Goal: Contribute content: Contribute content

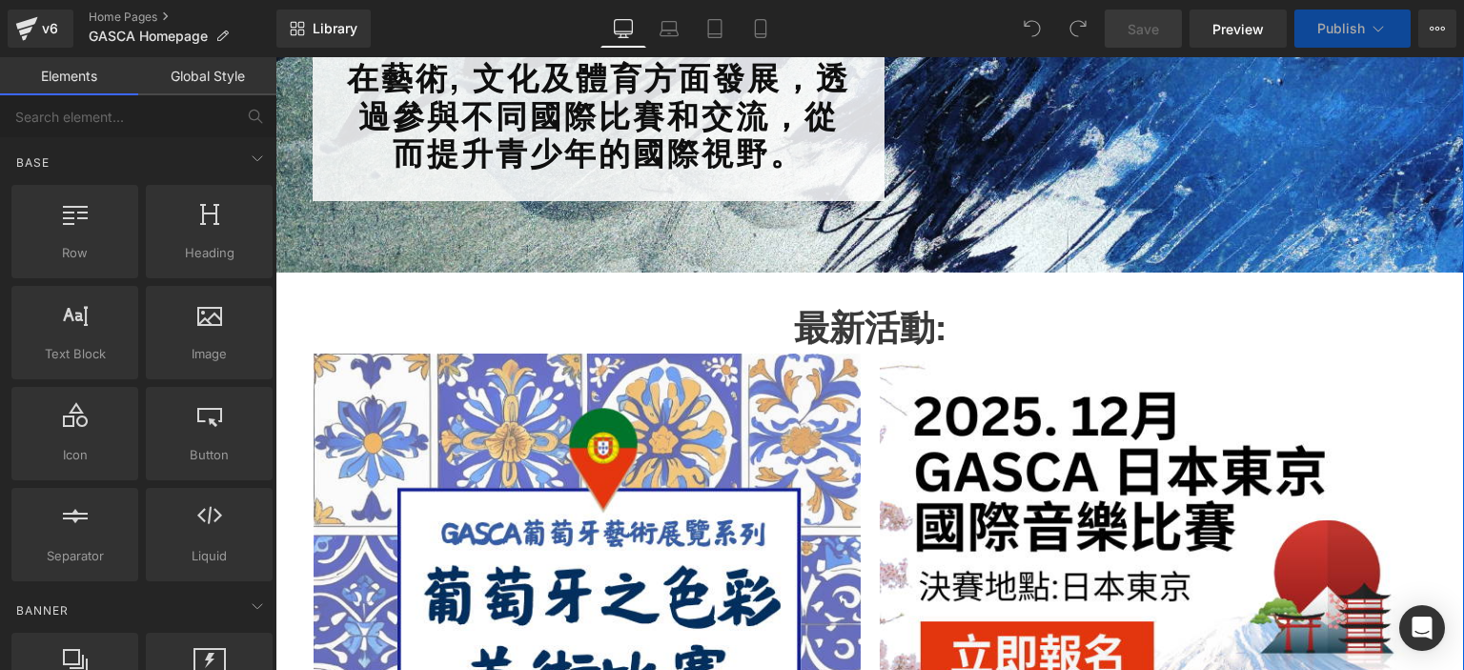
scroll to position [585, 0]
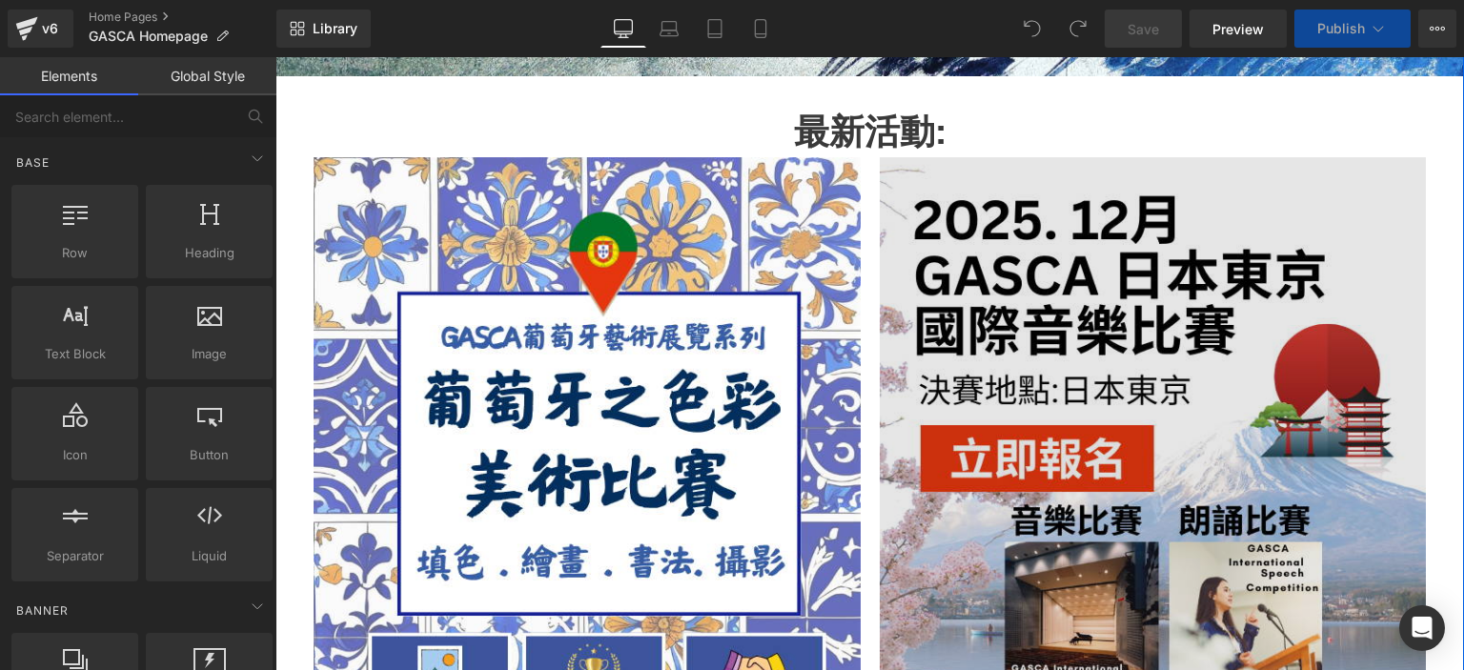
click at [1107, 374] on img at bounding box center [1152, 521] width 547 height 729
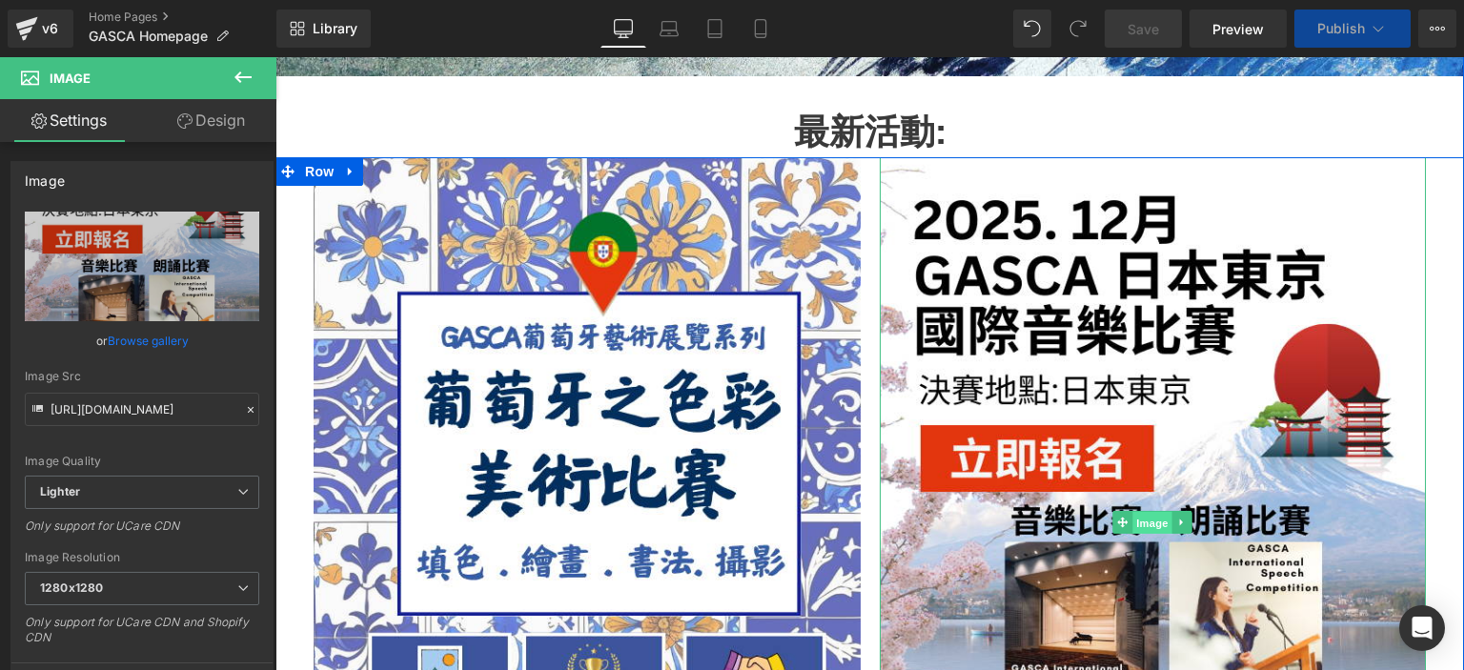
click at [1143, 517] on span "Image" at bounding box center [1153, 522] width 40 height 23
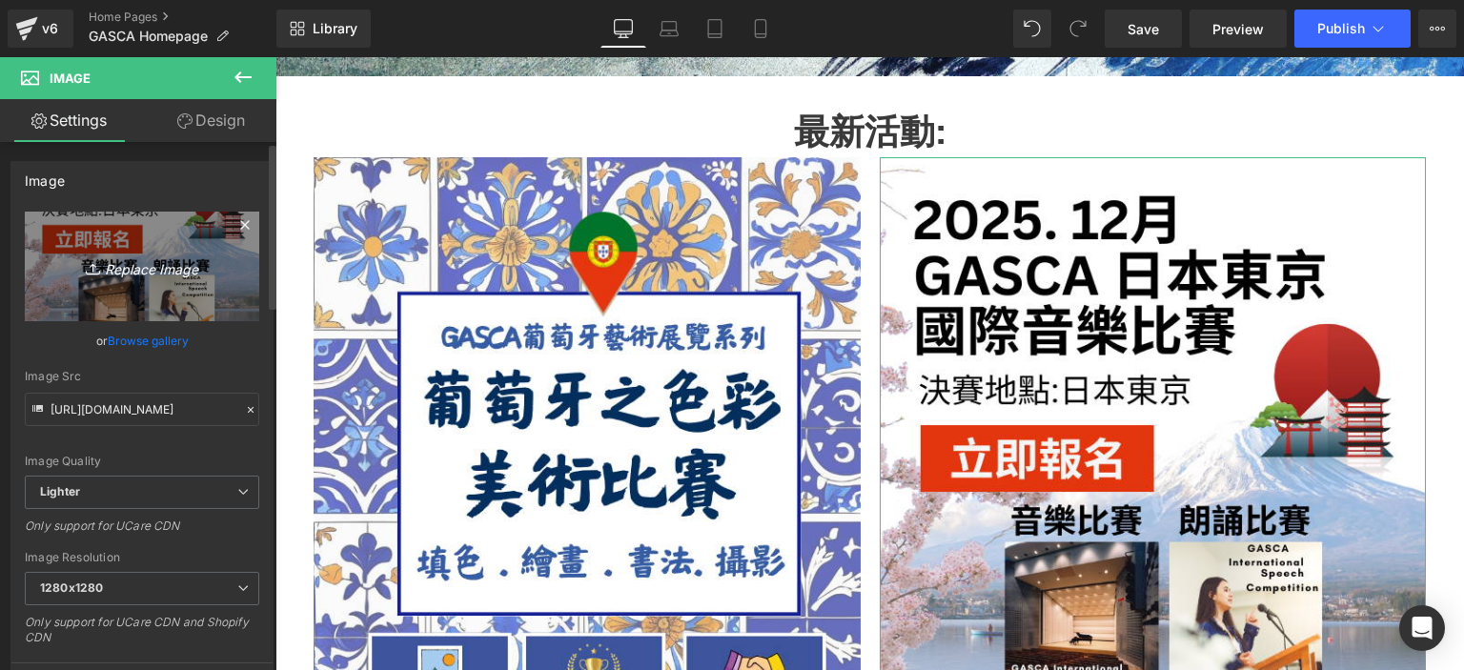
click at [171, 273] on icon "Replace Image" at bounding box center [142, 266] width 152 height 24
type input "C:\fakepath\CN_Homepage Latest Event Poster _2025.png"
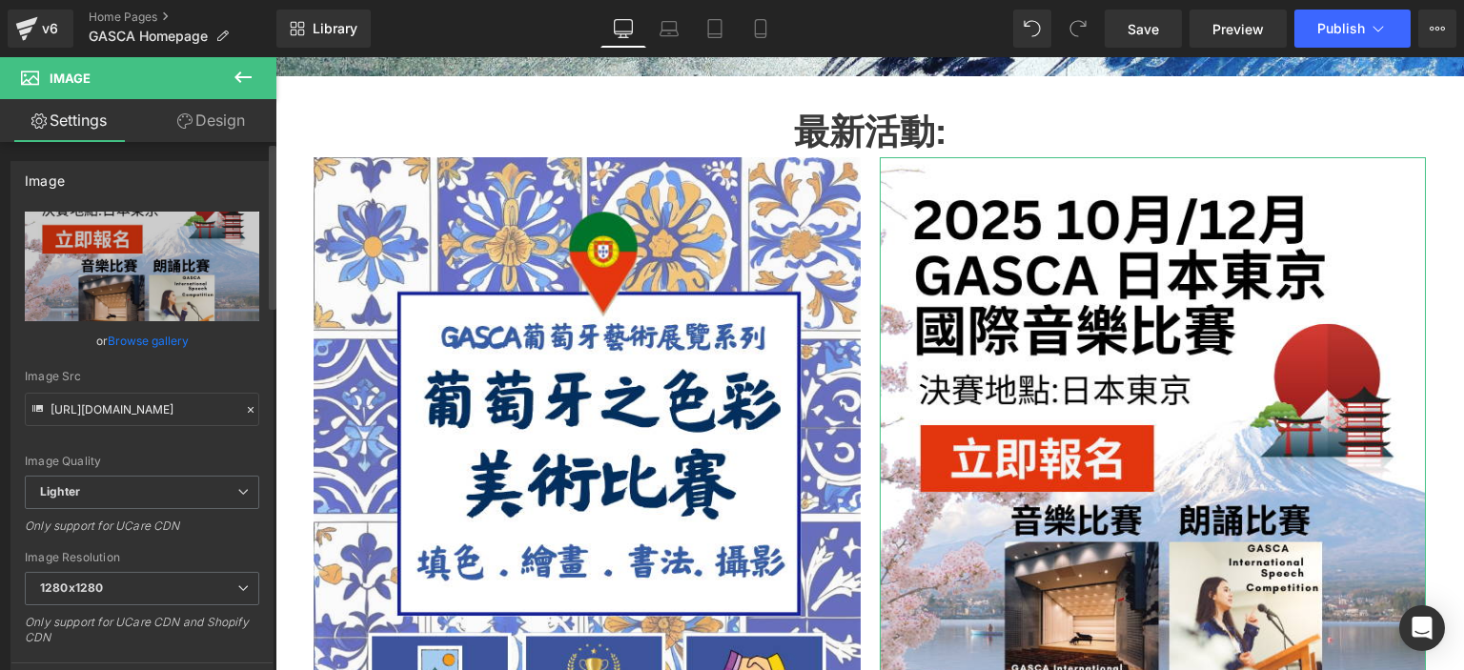
type input "[URL][DOMAIN_NAME]"
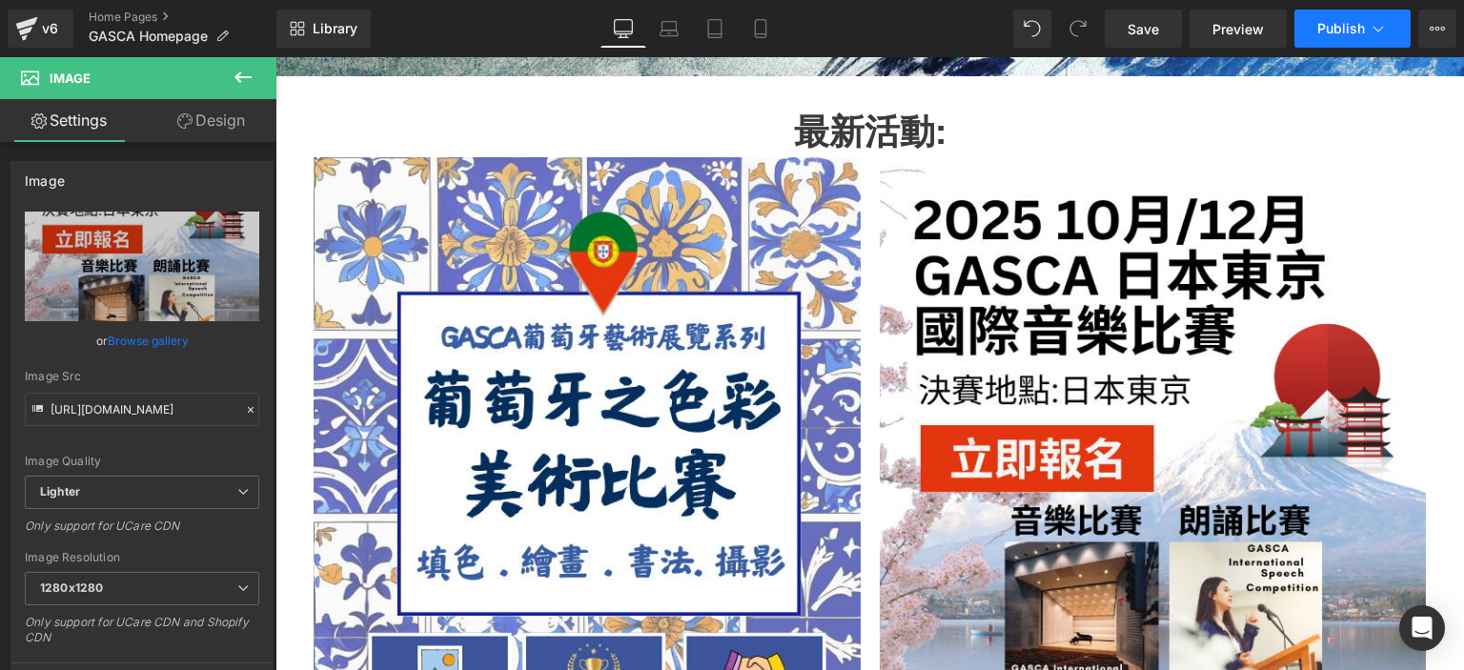
click at [1340, 28] on span "Publish" at bounding box center [1341, 28] width 48 height 15
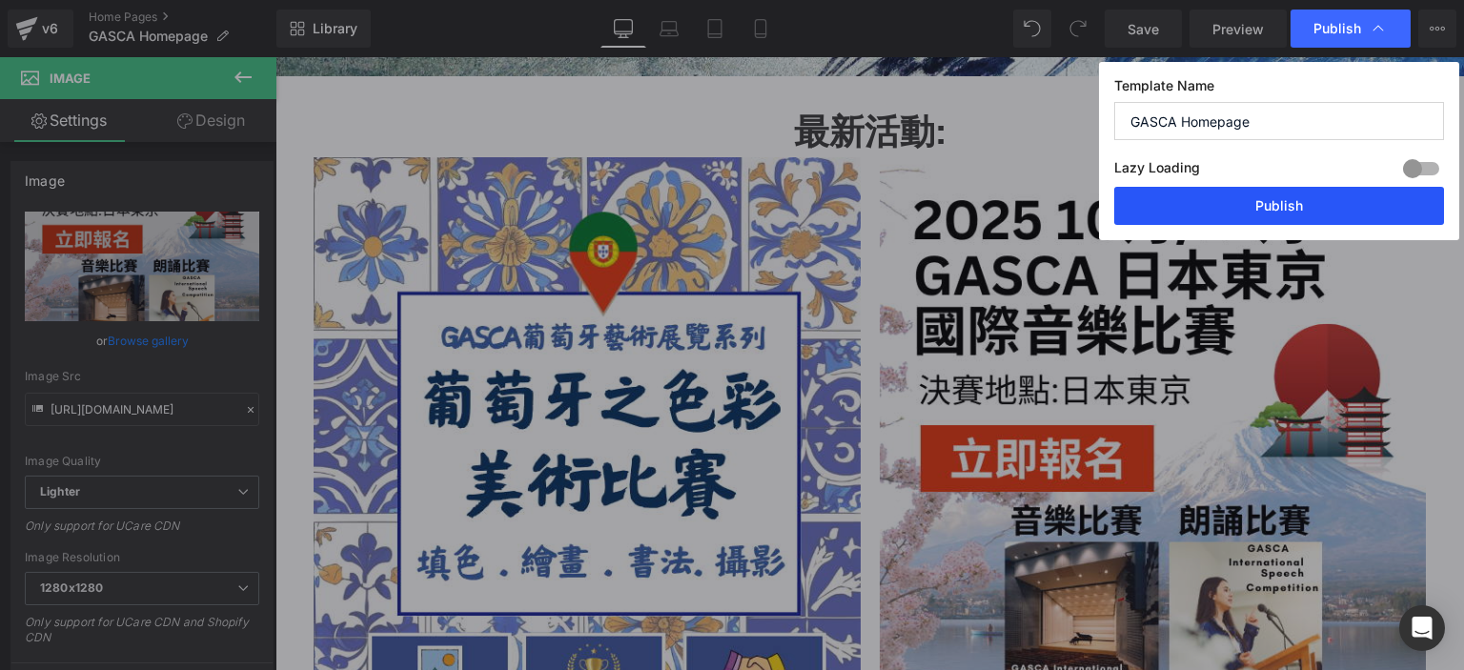
click at [1237, 205] on button "Publish" at bounding box center [1279, 206] width 330 height 38
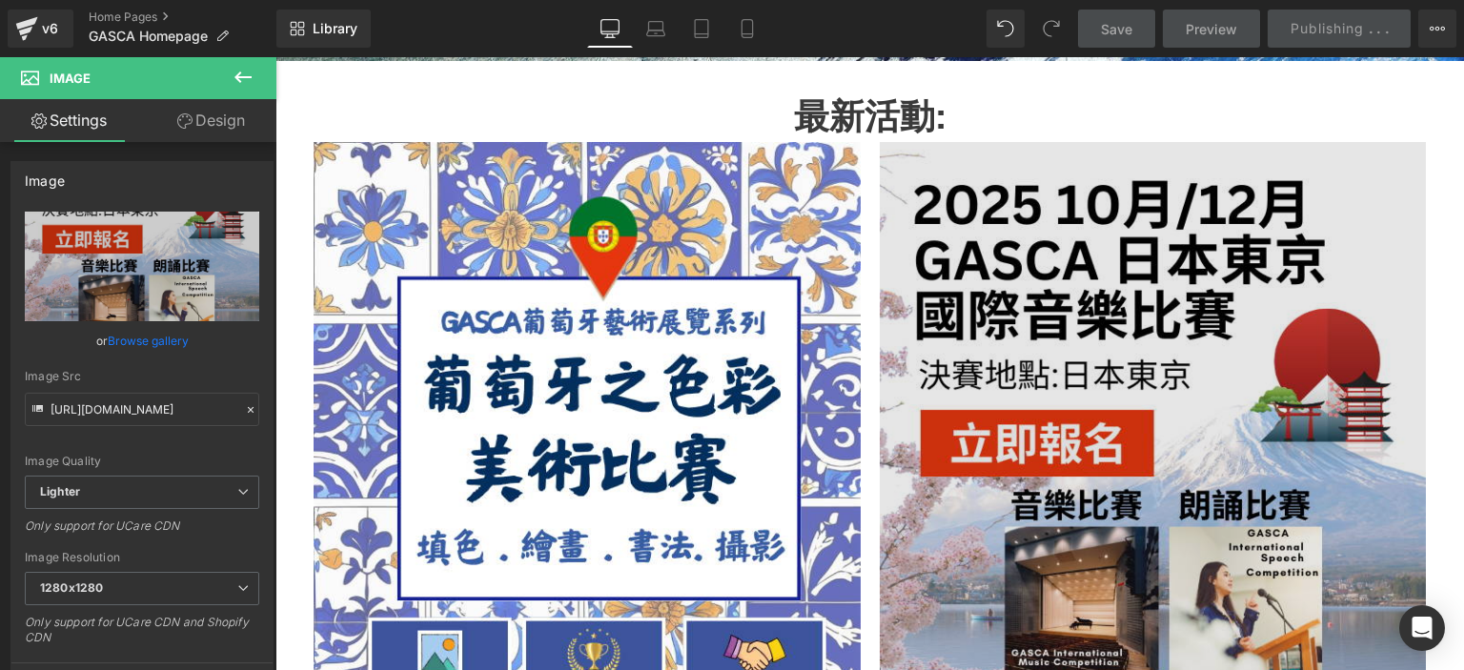
scroll to position [590, 0]
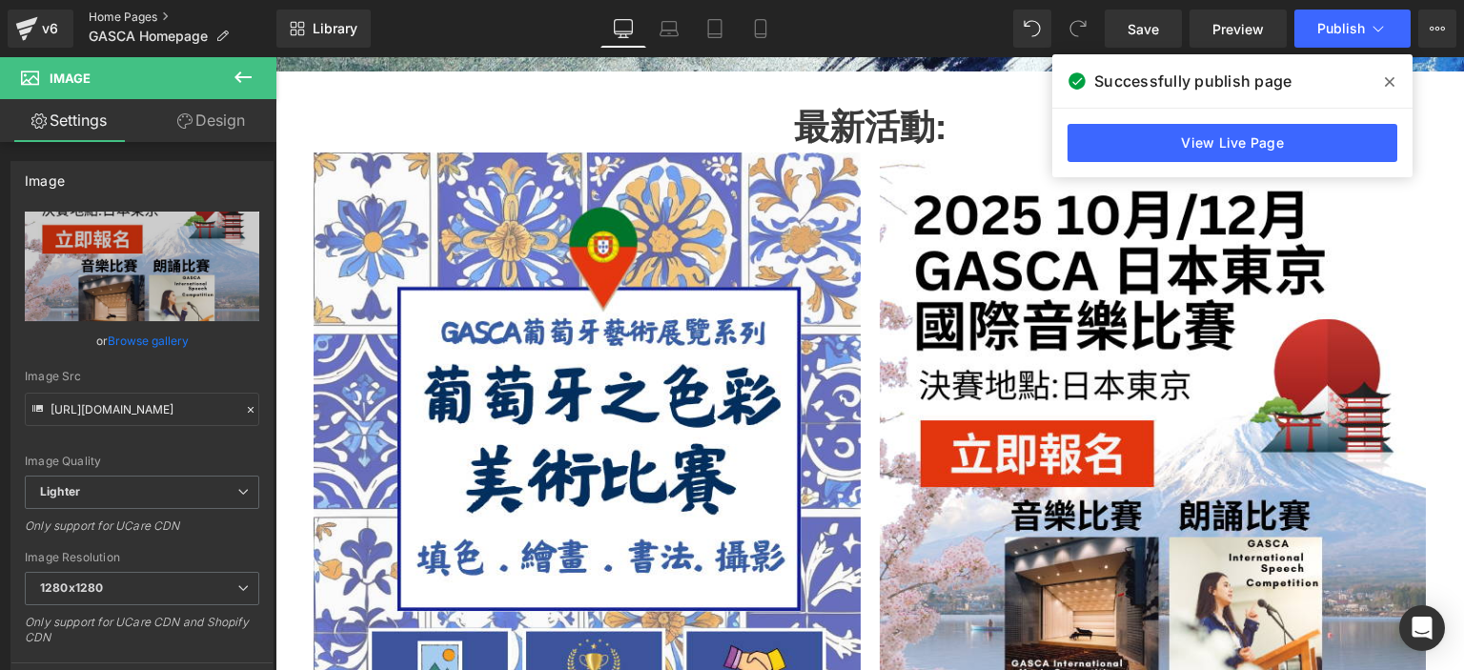
click at [151, 18] on link "Home Pages" at bounding box center [183, 17] width 188 height 15
